Goal: Use online tool/utility: Utilize a website feature to perform a specific function

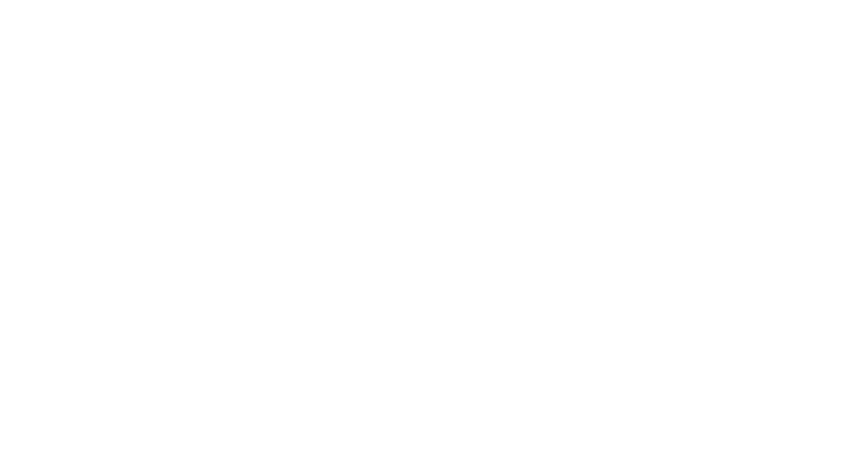
click at [413, 141] on body at bounding box center [426, 226] width 853 height 452
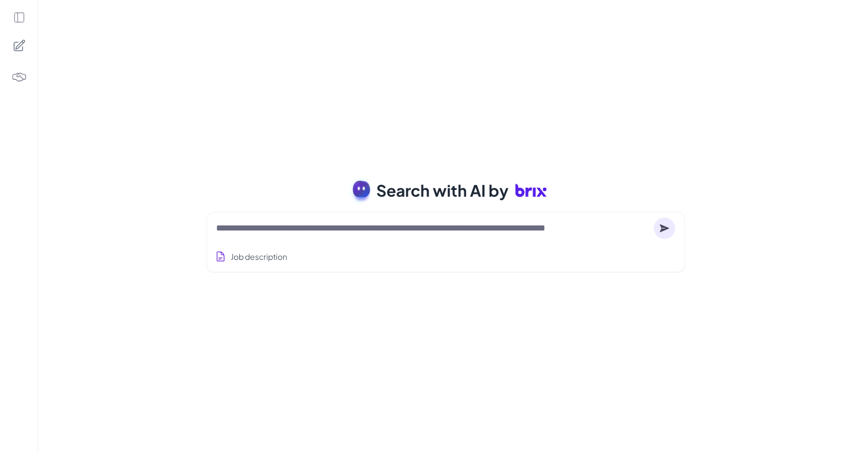
click at [364, 240] on div "Job description" at bounding box center [445, 254] width 459 height 28
click at [513, 215] on div "Job description" at bounding box center [445, 242] width 478 height 60
click at [481, 231] on textarea at bounding box center [432, 229] width 433 height 14
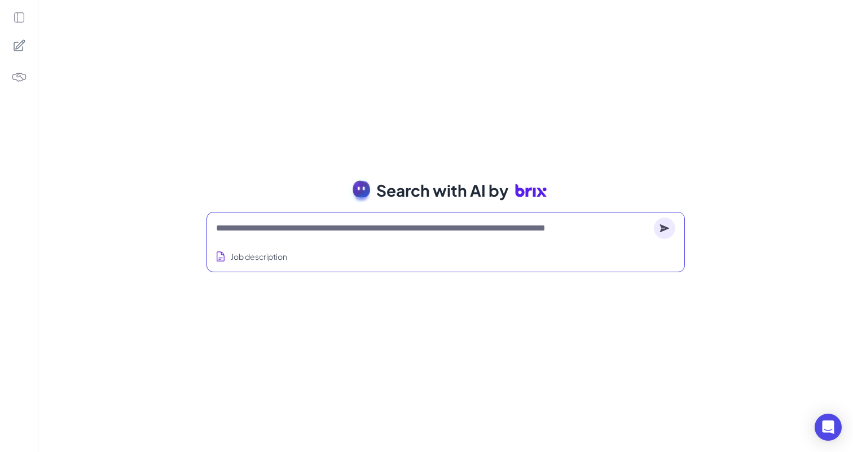
click at [499, 182] on span "Search with AI by" at bounding box center [442, 191] width 132 height 24
click at [363, 264] on div "Job description" at bounding box center [445, 254] width 459 height 28
click at [270, 260] on button "Job description" at bounding box center [251, 256] width 77 height 21
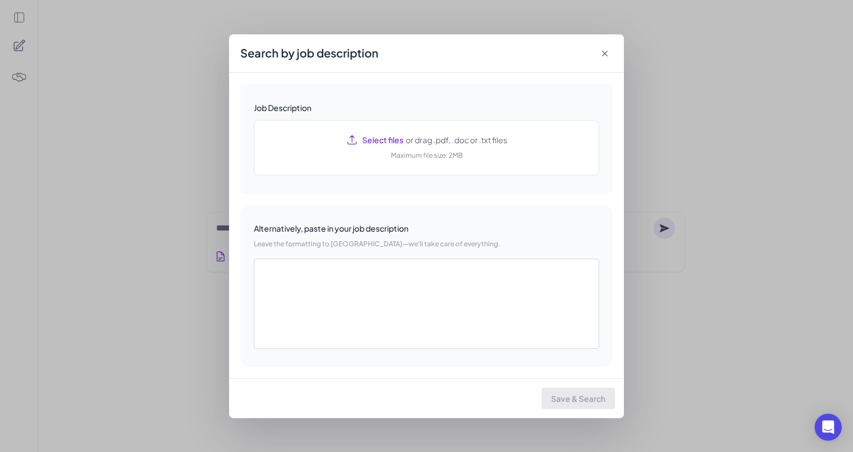
click at [600, 55] on icon at bounding box center [604, 53] width 11 height 11
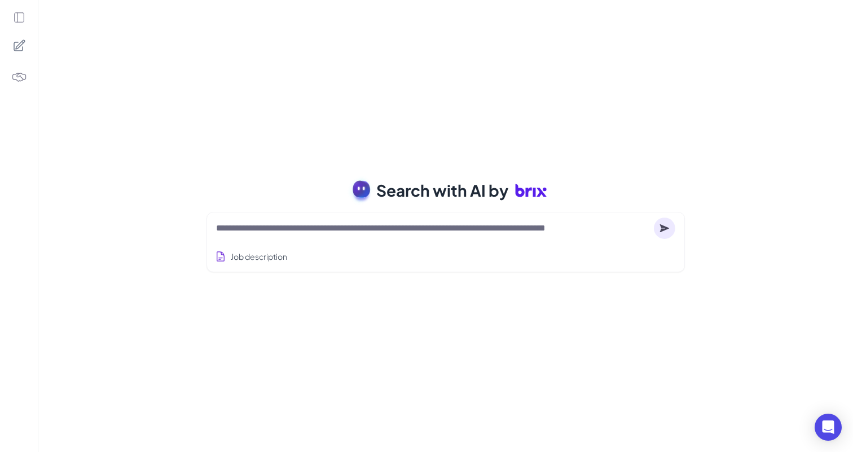
click at [15, 81] on img at bounding box center [19, 77] width 16 height 16
click at [593, 81] on div "Search with AI by Job description Job Titles Location Years of Experience Techn…" at bounding box center [445, 226] width 814 height 452
click at [531, 231] on textarea at bounding box center [432, 229] width 433 height 14
click at [652, 161] on div "Search with AI by Job description Full-stack engineer from [GEOGRAPHIC_DATA], c…" at bounding box center [445, 226] width 814 height 452
click at [538, 232] on textarea at bounding box center [432, 229] width 433 height 14
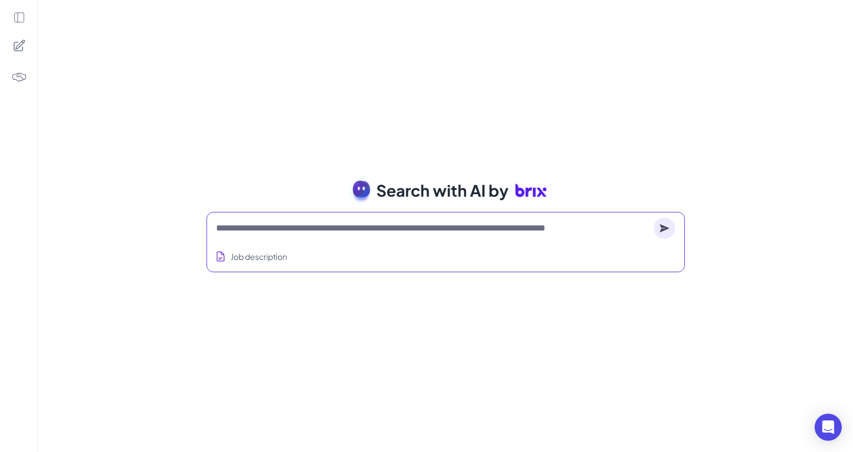
click at [659, 85] on div "Search with AI by Job description Full-stack engineer from [GEOGRAPHIC_DATA], c…" at bounding box center [445, 226] width 814 height 452
click at [394, 232] on textarea at bounding box center [432, 229] width 433 height 14
click at [242, 262] on button "Job description" at bounding box center [251, 256] width 77 height 21
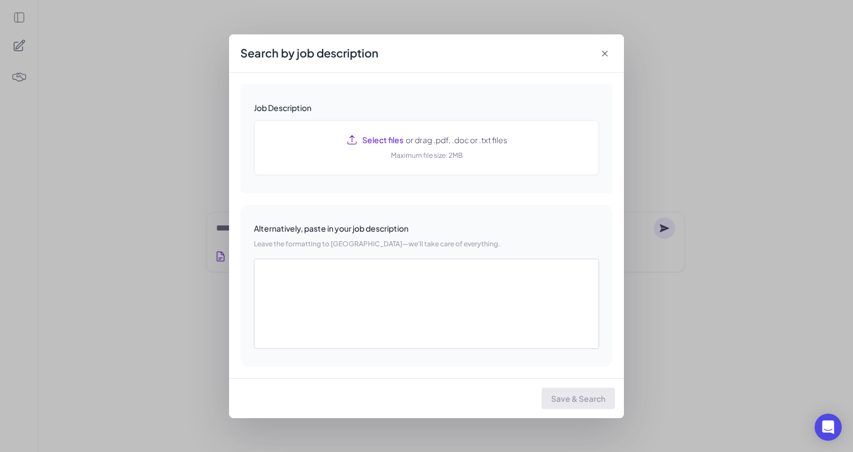
click at [606, 57] on icon at bounding box center [604, 53] width 11 height 11
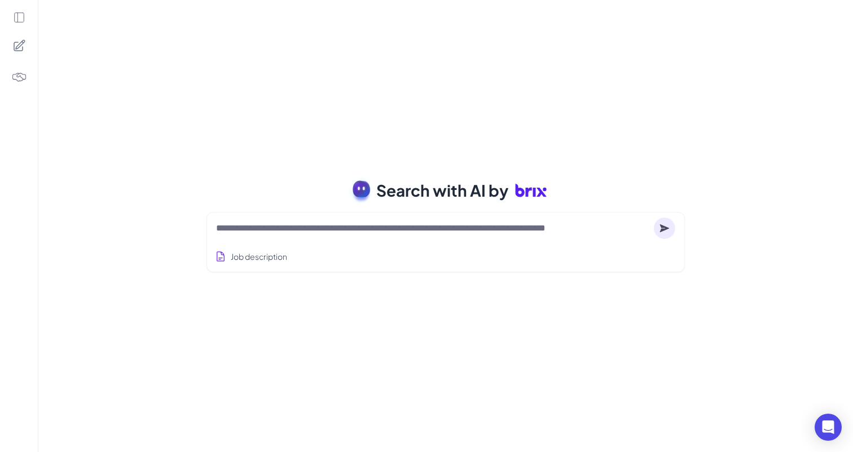
click at [606, 57] on div "Search with AI by Job description Job Titles Location Years of Experience Techn…" at bounding box center [445, 226] width 814 height 452
click at [458, 254] on div "Job description" at bounding box center [445, 254] width 459 height 28
click at [470, 230] on textarea at bounding box center [432, 229] width 433 height 14
click at [468, 258] on div "Job description" at bounding box center [445, 254] width 459 height 28
